Goal: Information Seeking & Learning: Learn about a topic

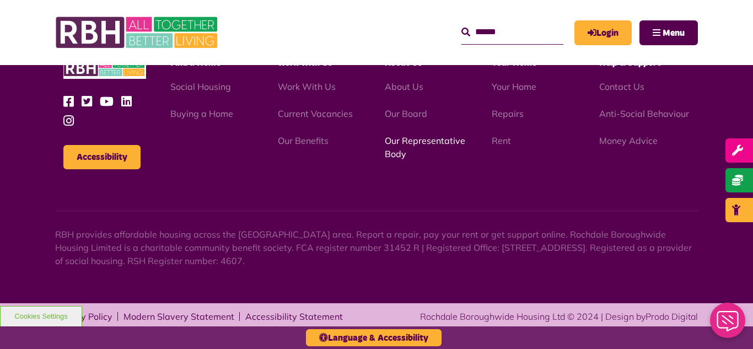
scroll to position [1048, 0]
click at [405, 139] on link "Our Representative Body" at bounding box center [425, 147] width 80 height 24
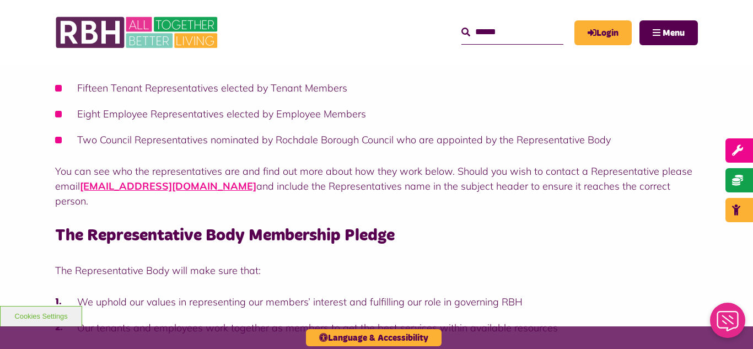
scroll to position [331, 0]
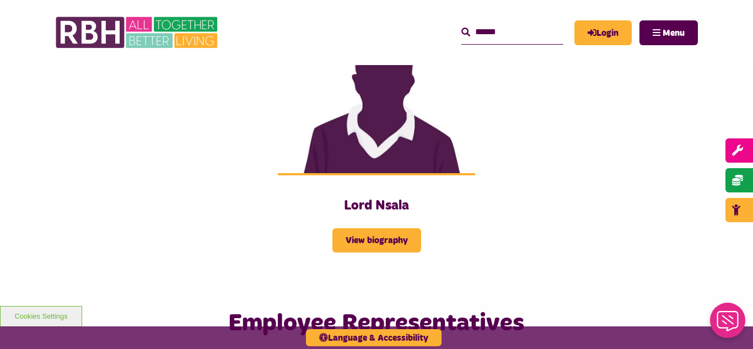
scroll to position [1807, 0]
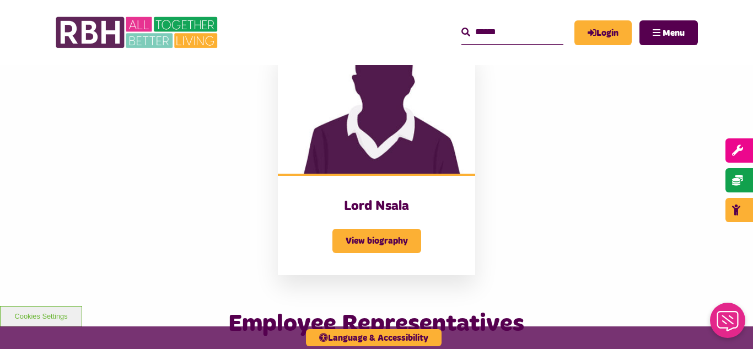
click at [416, 114] on img at bounding box center [377, 111] width 198 height 123
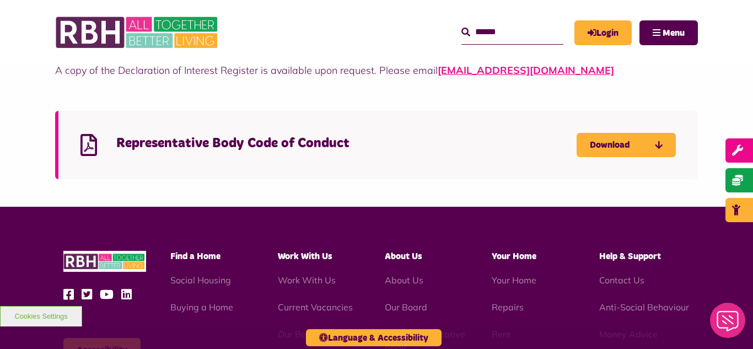
scroll to position [3225, 0]
